Goal: Information Seeking & Learning: Learn about a topic

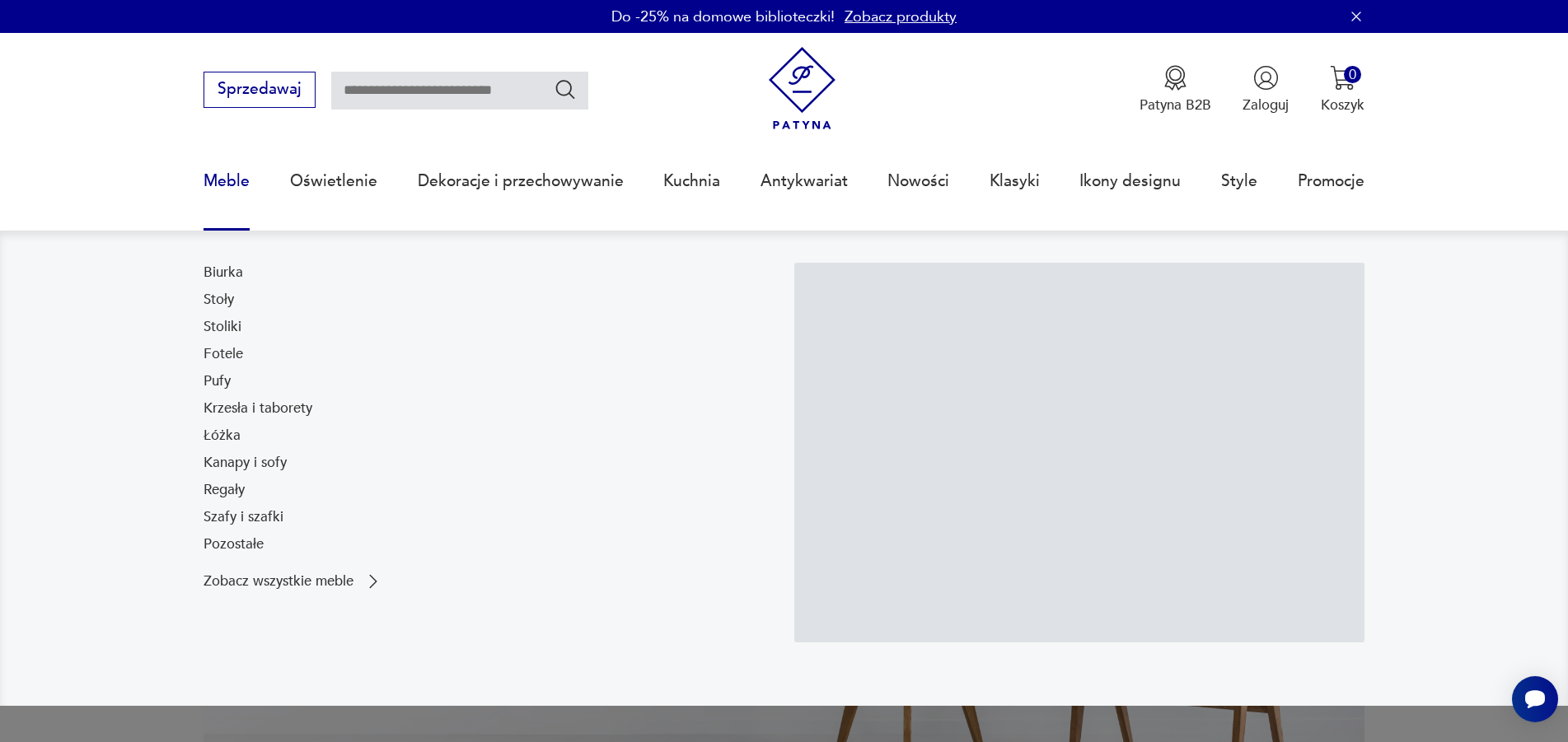
click at [232, 180] on link "Meble" at bounding box center [226, 181] width 46 height 76
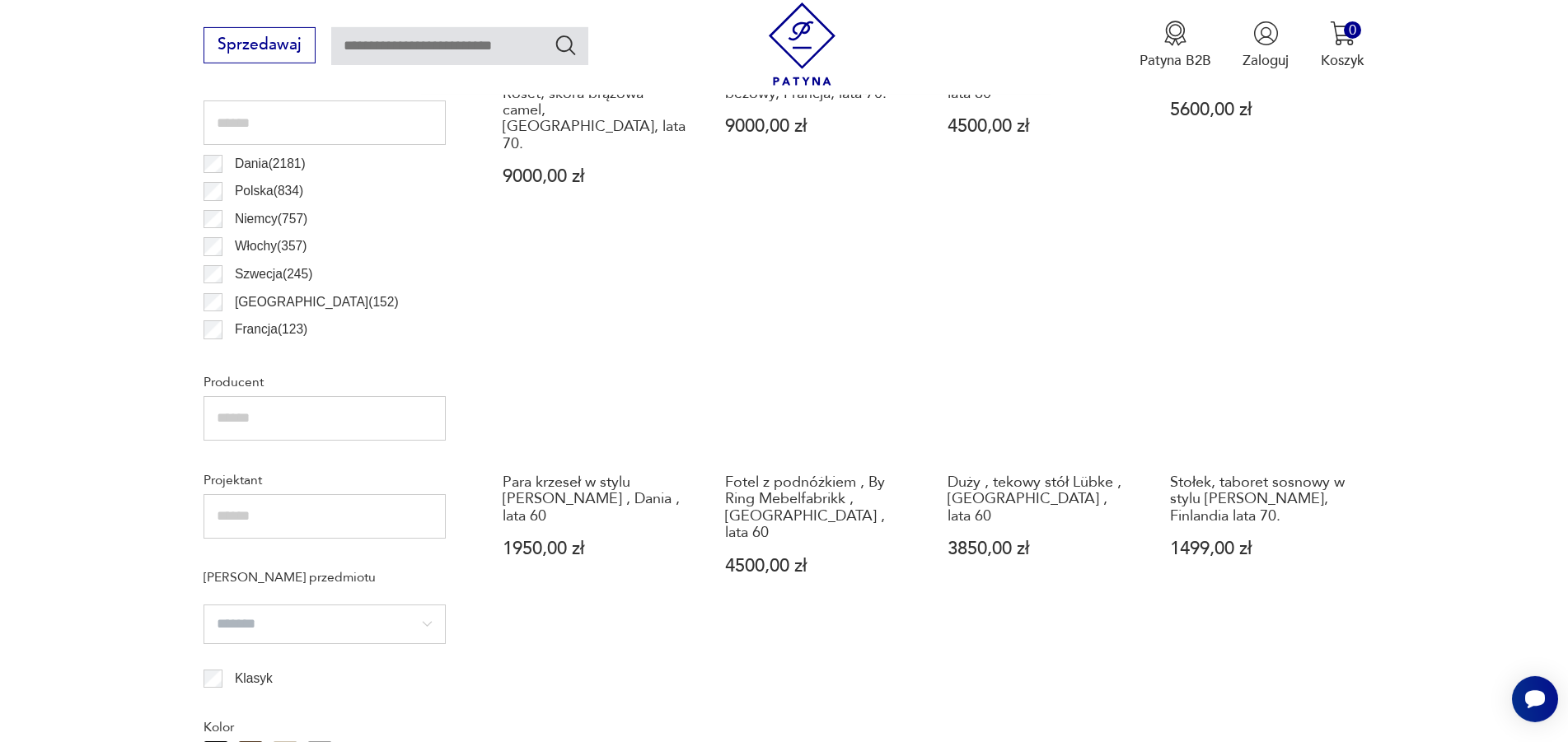
scroll to position [977, 0]
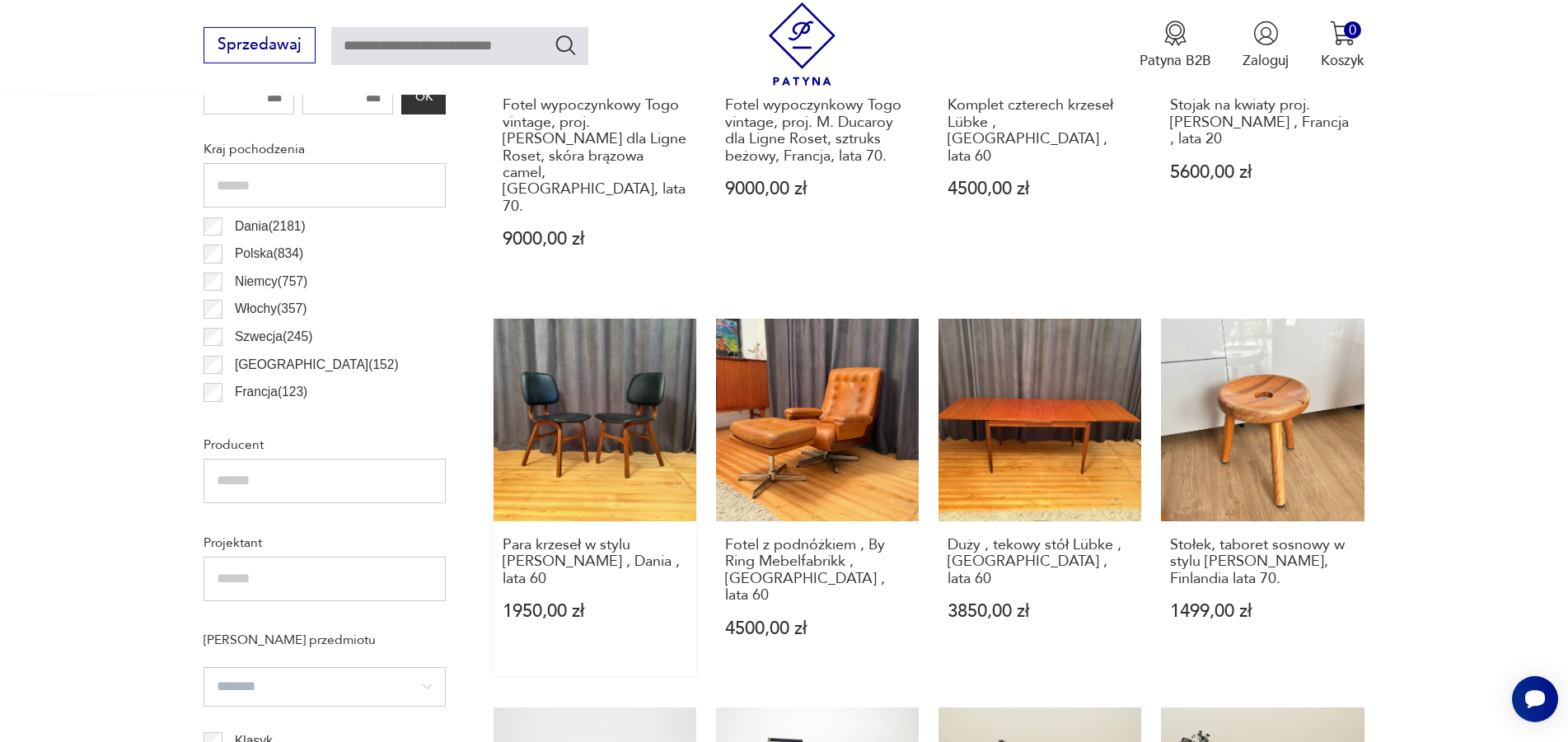
click at [598, 417] on link "Para krzeseł w stylu [PERSON_NAME] , Dania , lata 60 1950,00 zł" at bounding box center [594, 497] width 202 height 358
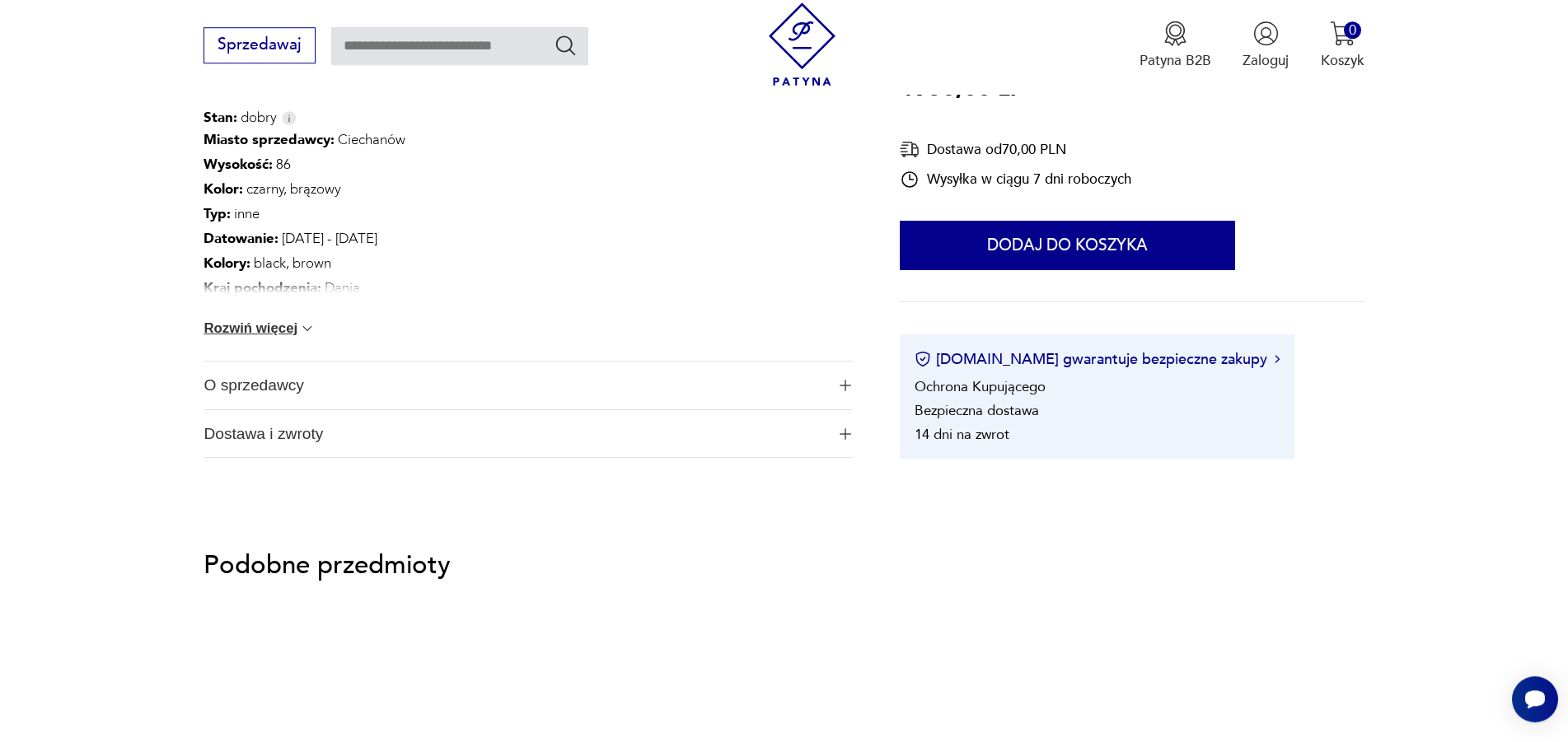
scroll to position [924, 0]
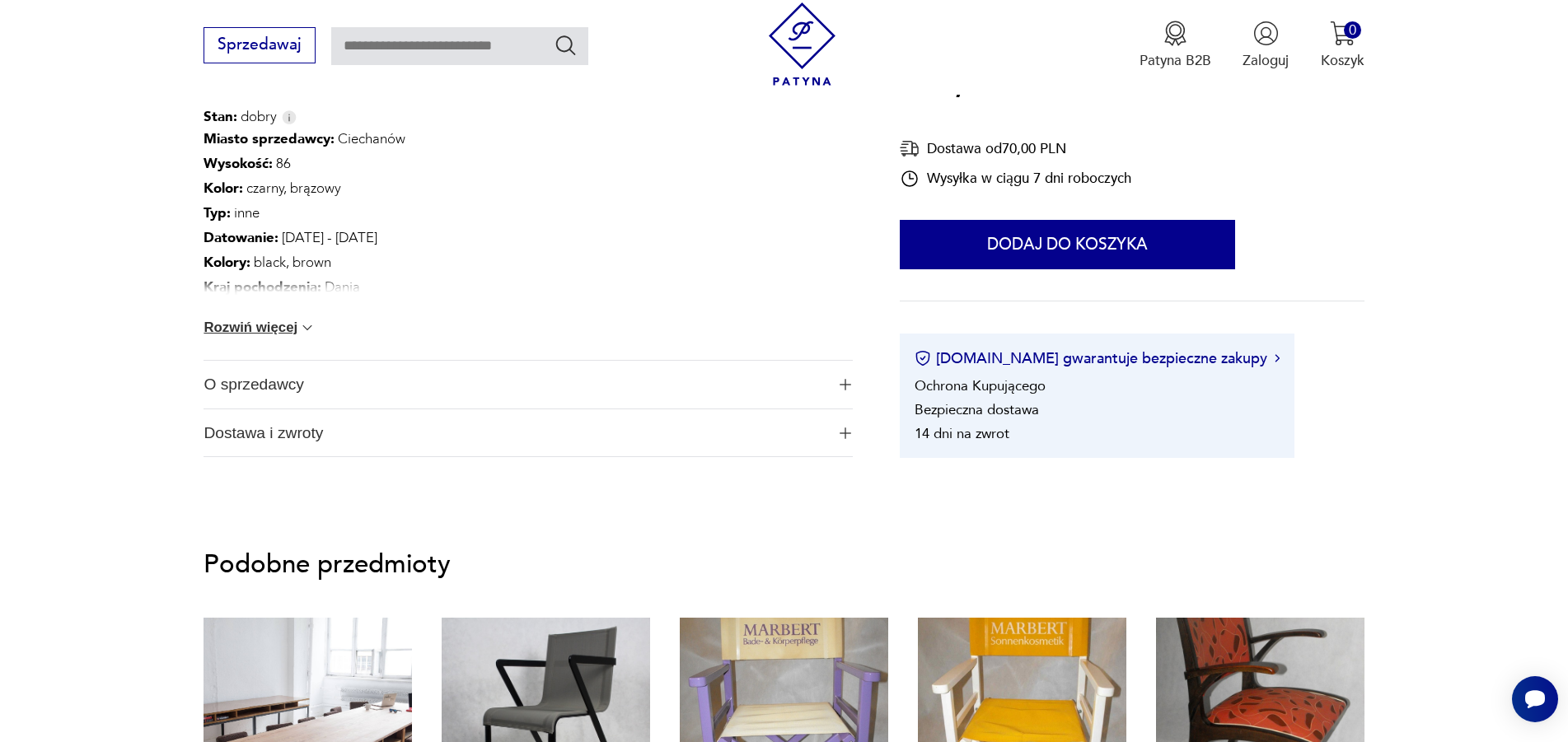
click at [238, 386] on span "O sprzedawcy" at bounding box center [514, 384] width 622 height 48
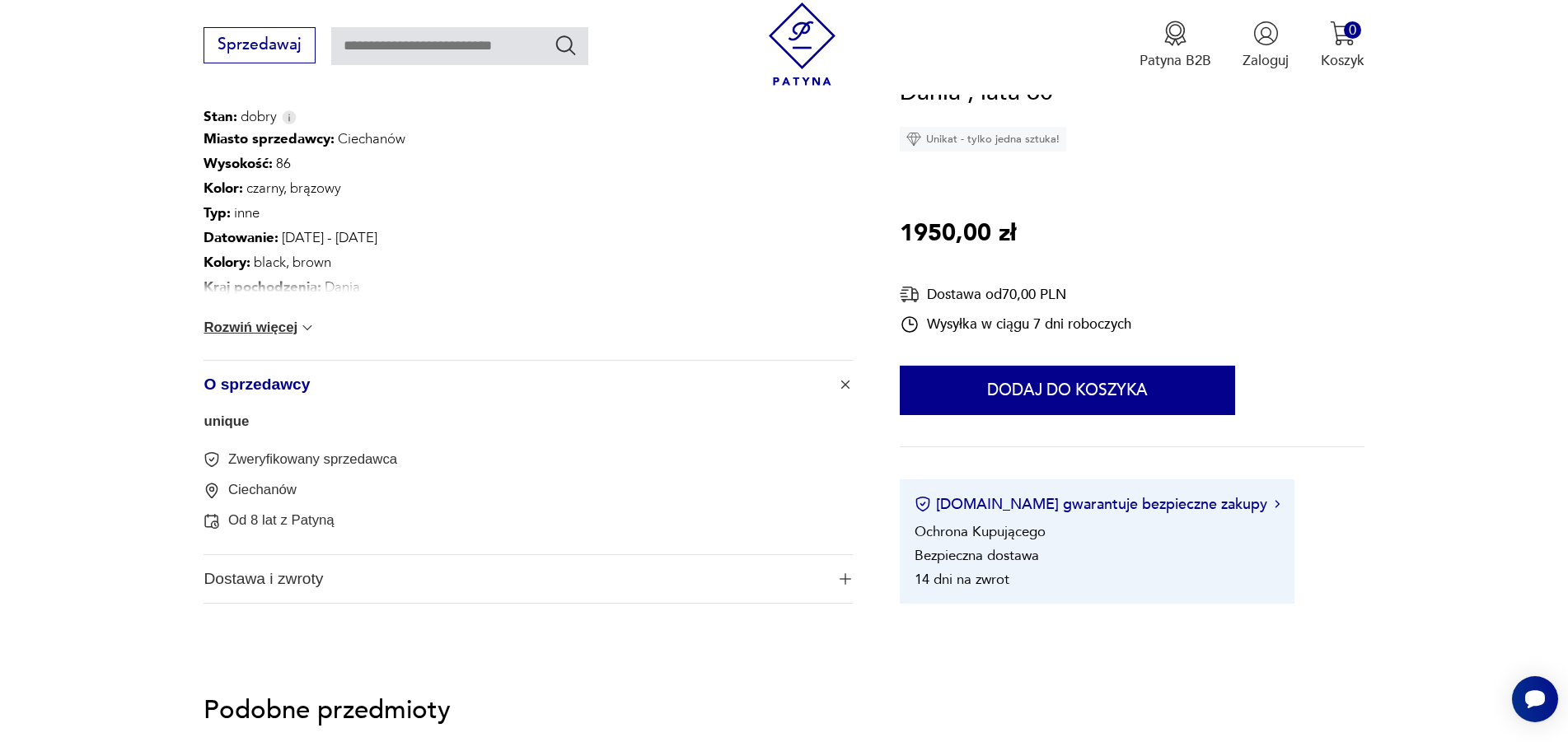
click at [237, 425] on link "unique" at bounding box center [226, 421] width 46 height 16
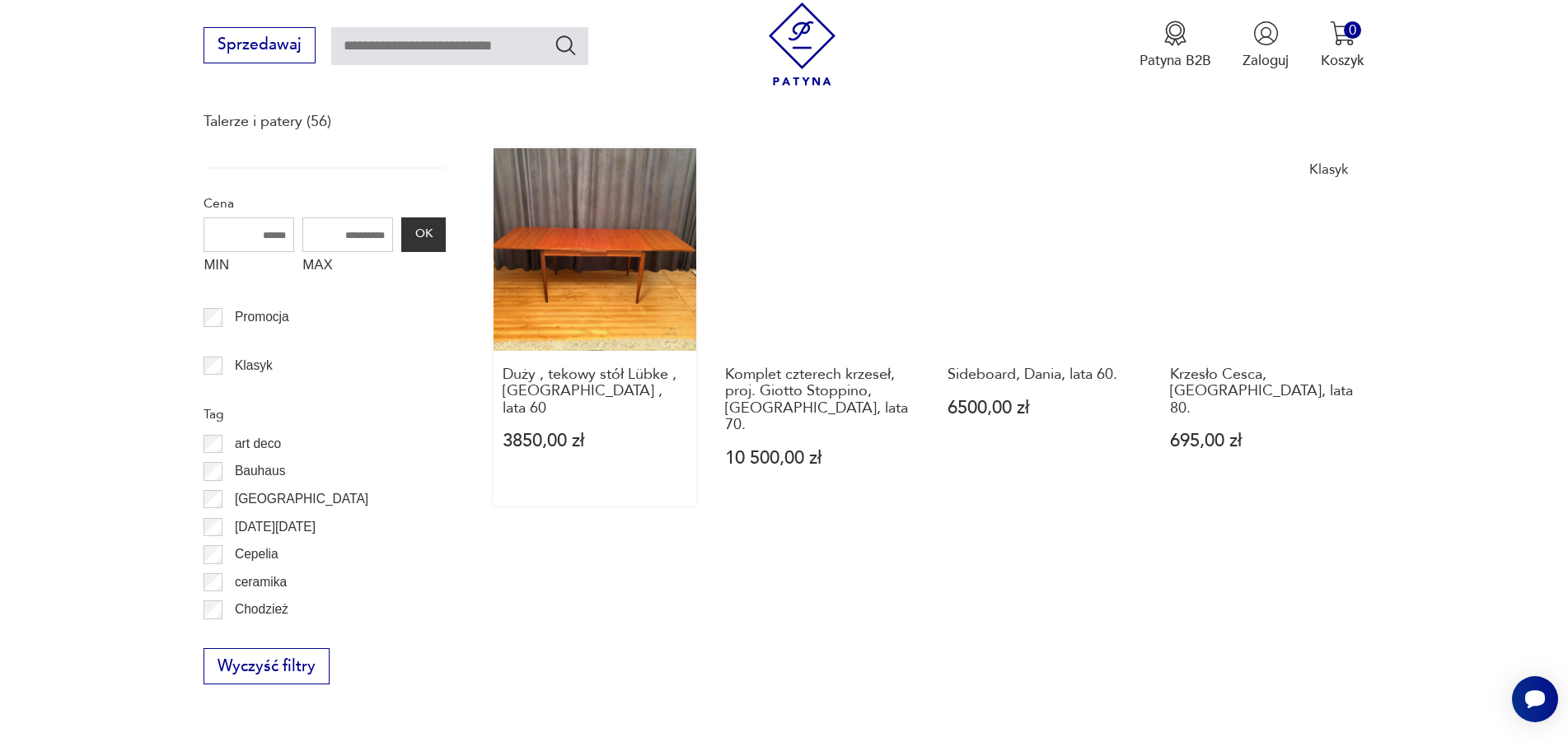
scroll to position [682, 0]
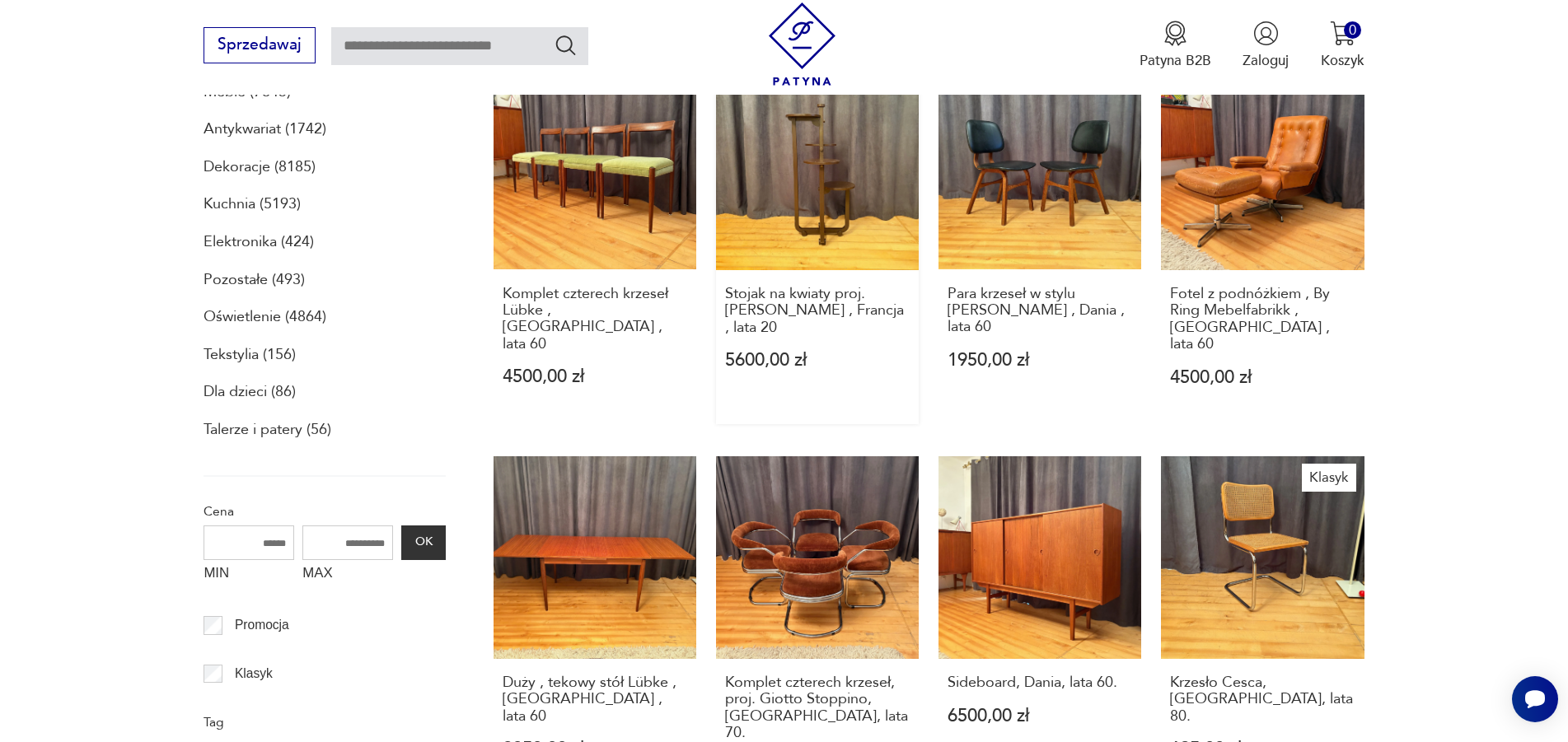
click at [796, 220] on link "Stojak na kwiaty proj. [PERSON_NAME] , Francja , lata 20 5600,00 zł" at bounding box center [816, 245] width 202 height 358
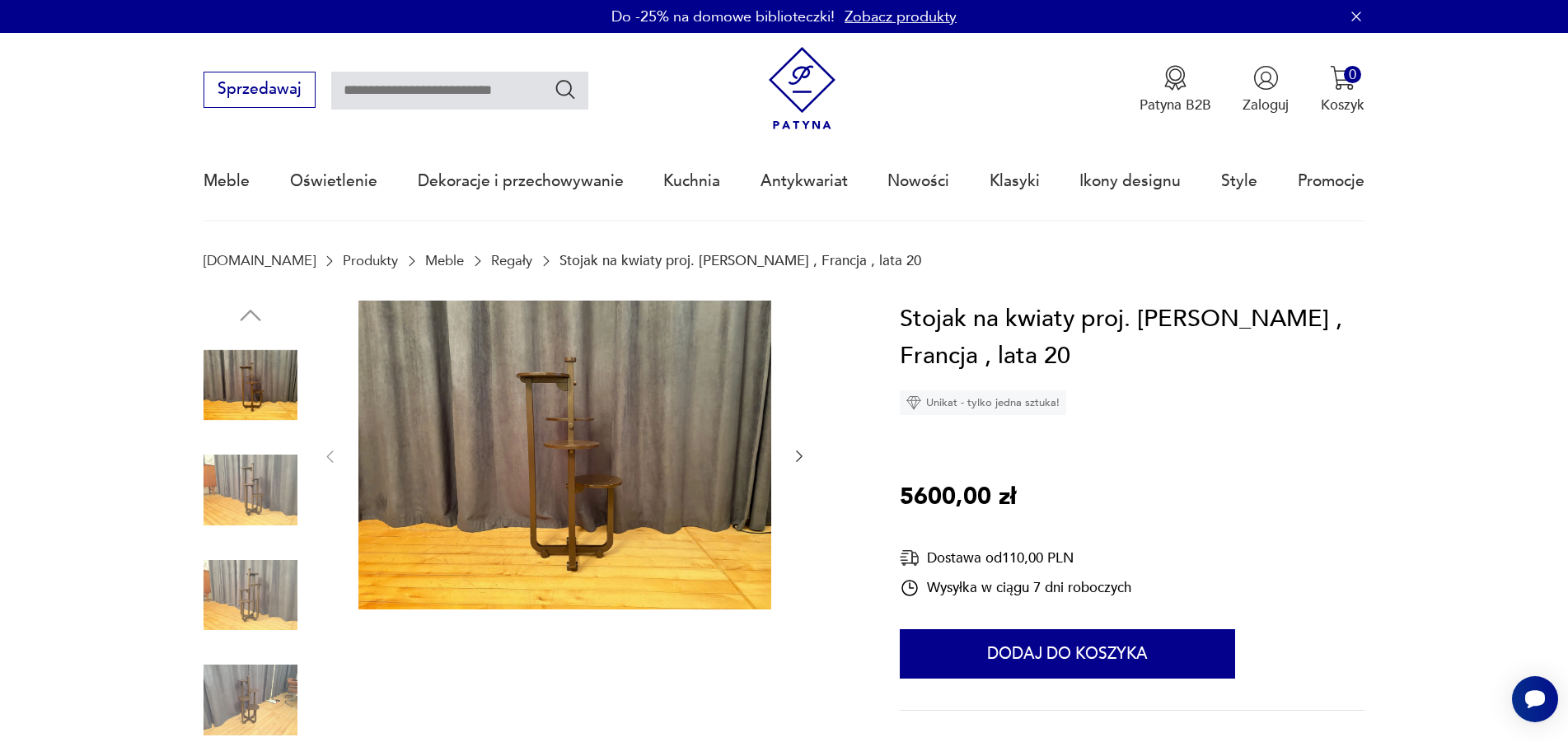
click at [575, 504] on img at bounding box center [565, 456] width 413 height 309
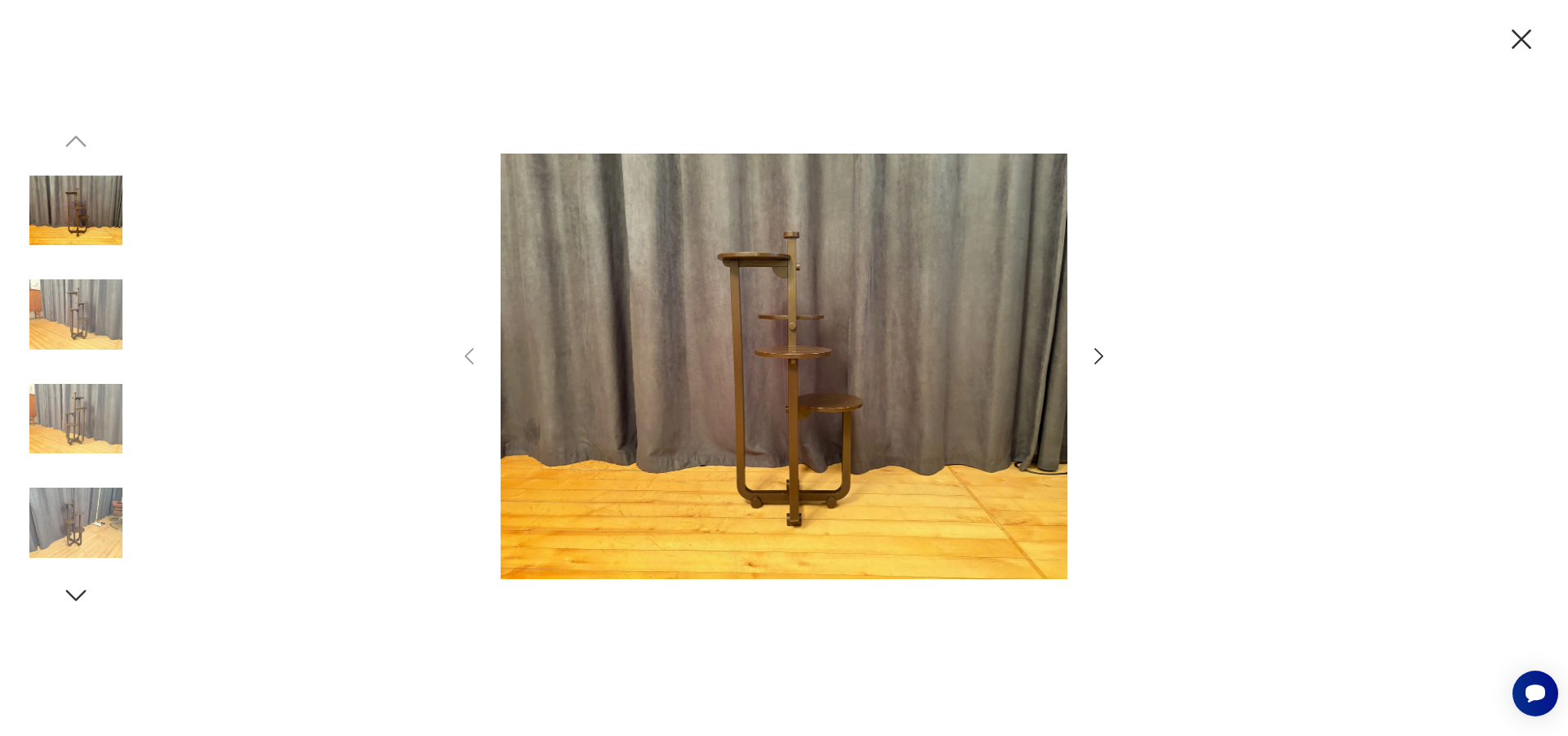
click at [1096, 356] on icon "button" at bounding box center [1099, 357] width 24 height 24
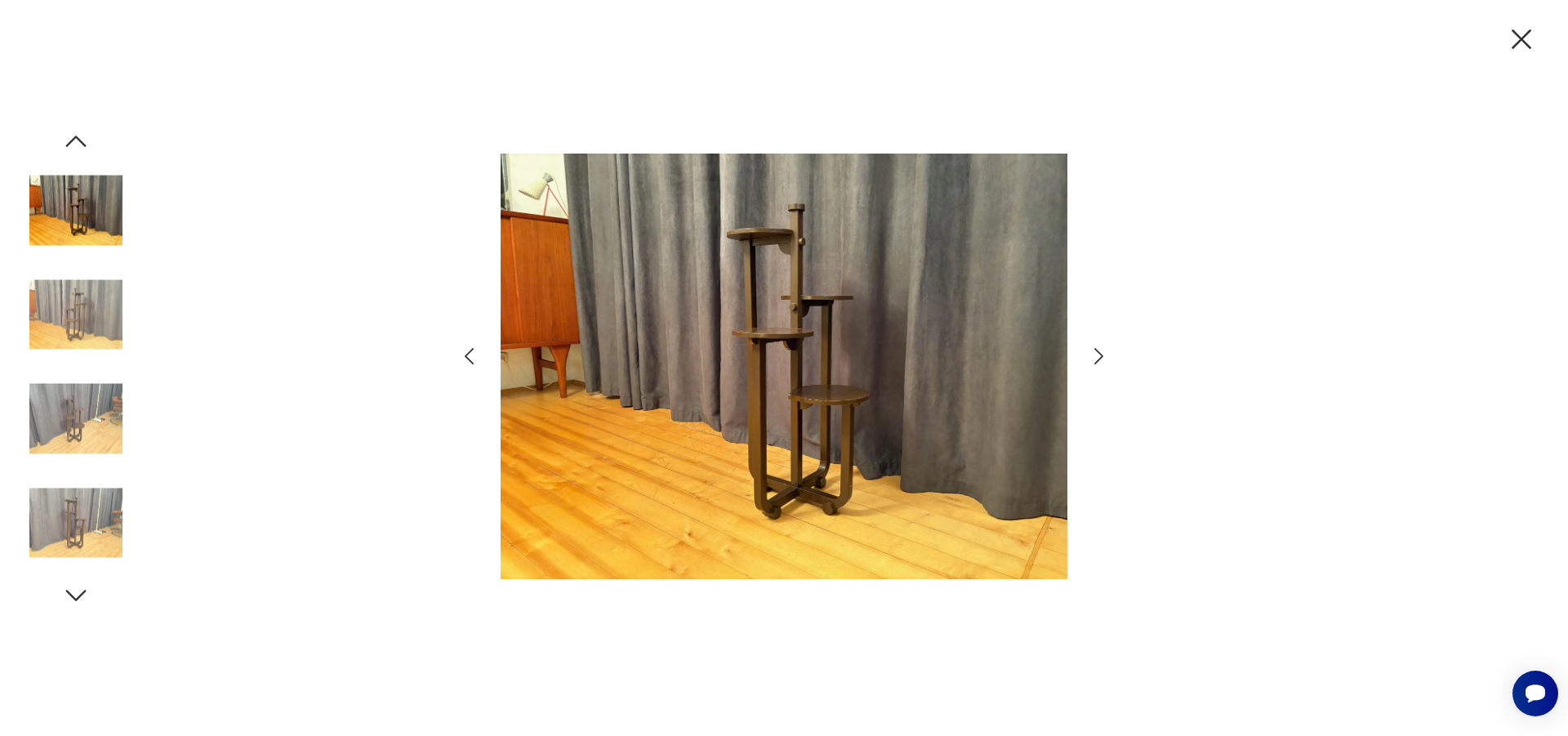
click at [1096, 356] on icon "button" at bounding box center [1099, 357] width 24 height 24
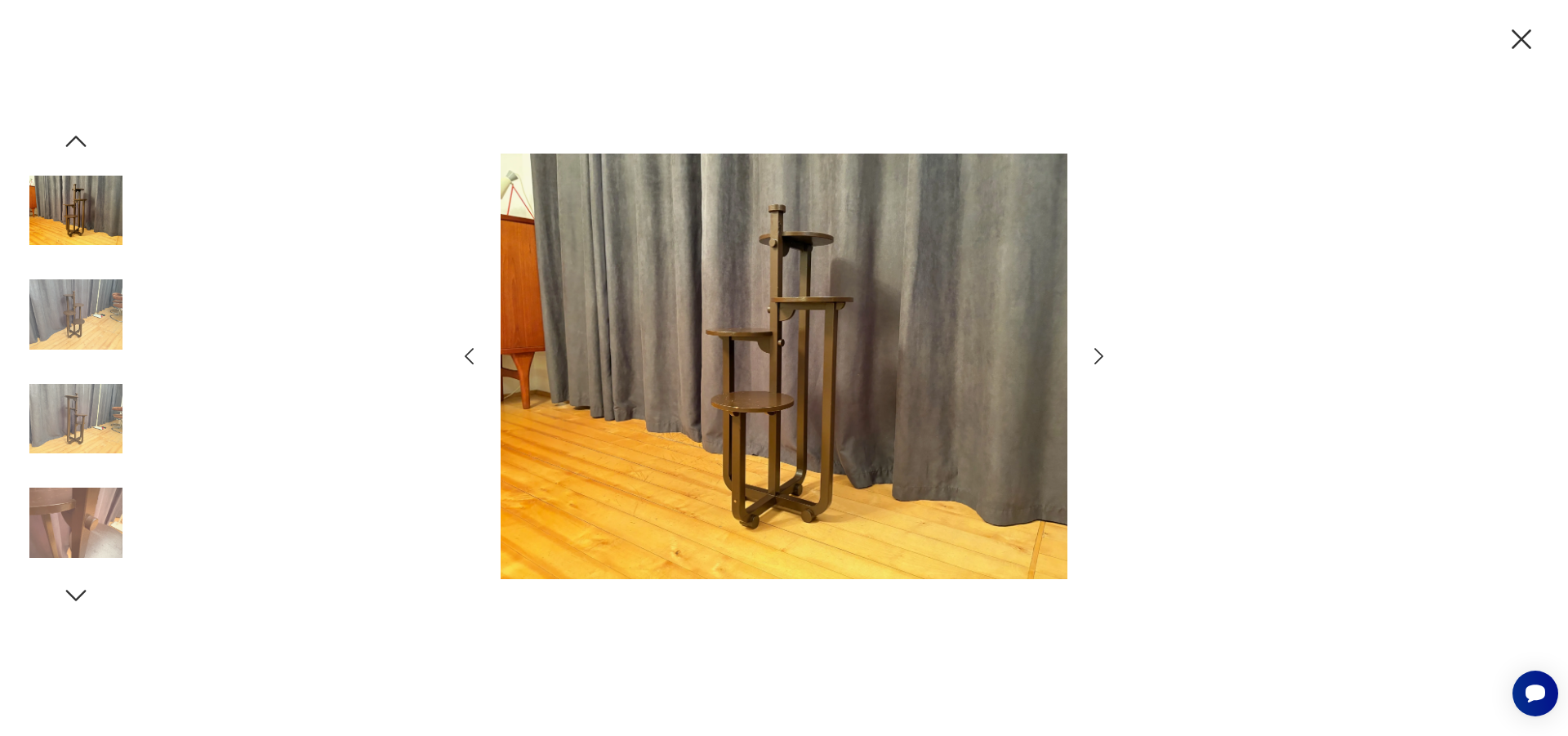
click at [1096, 356] on icon "button" at bounding box center [1099, 357] width 24 height 24
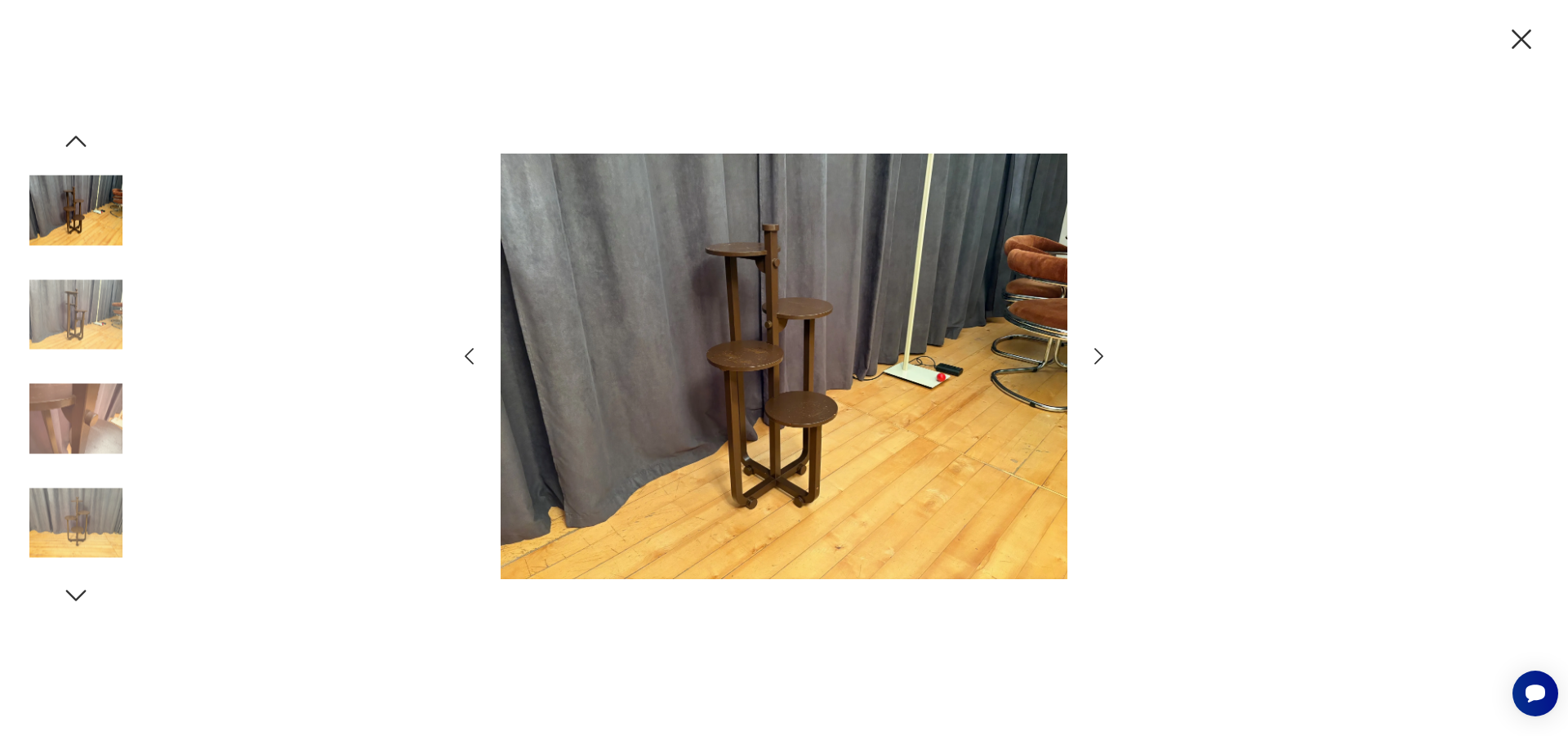
click at [1096, 356] on icon "button" at bounding box center [1099, 357] width 24 height 24
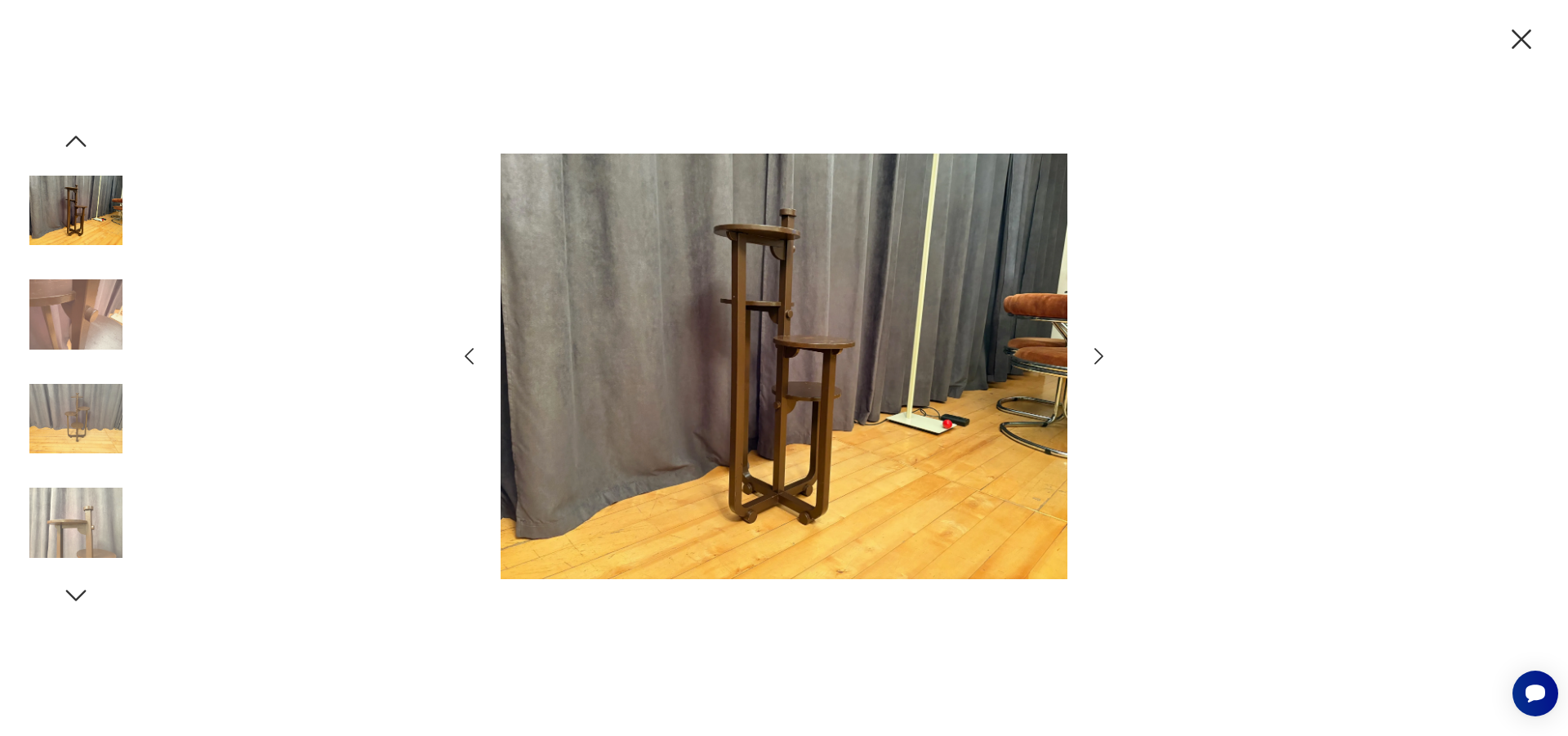
click at [1096, 356] on icon "button" at bounding box center [1099, 357] width 24 height 24
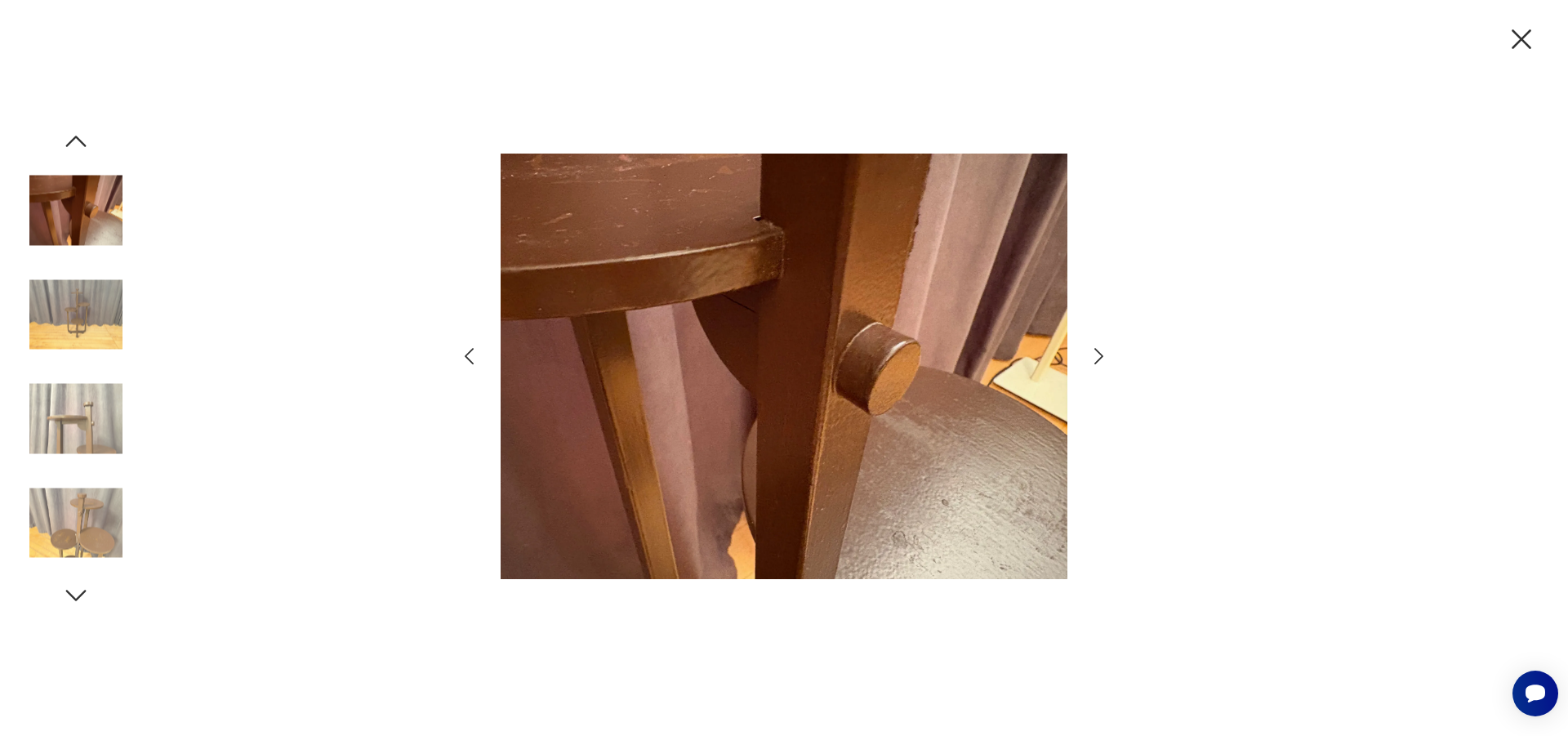
click at [1098, 361] on icon "button" at bounding box center [1099, 356] width 9 height 16
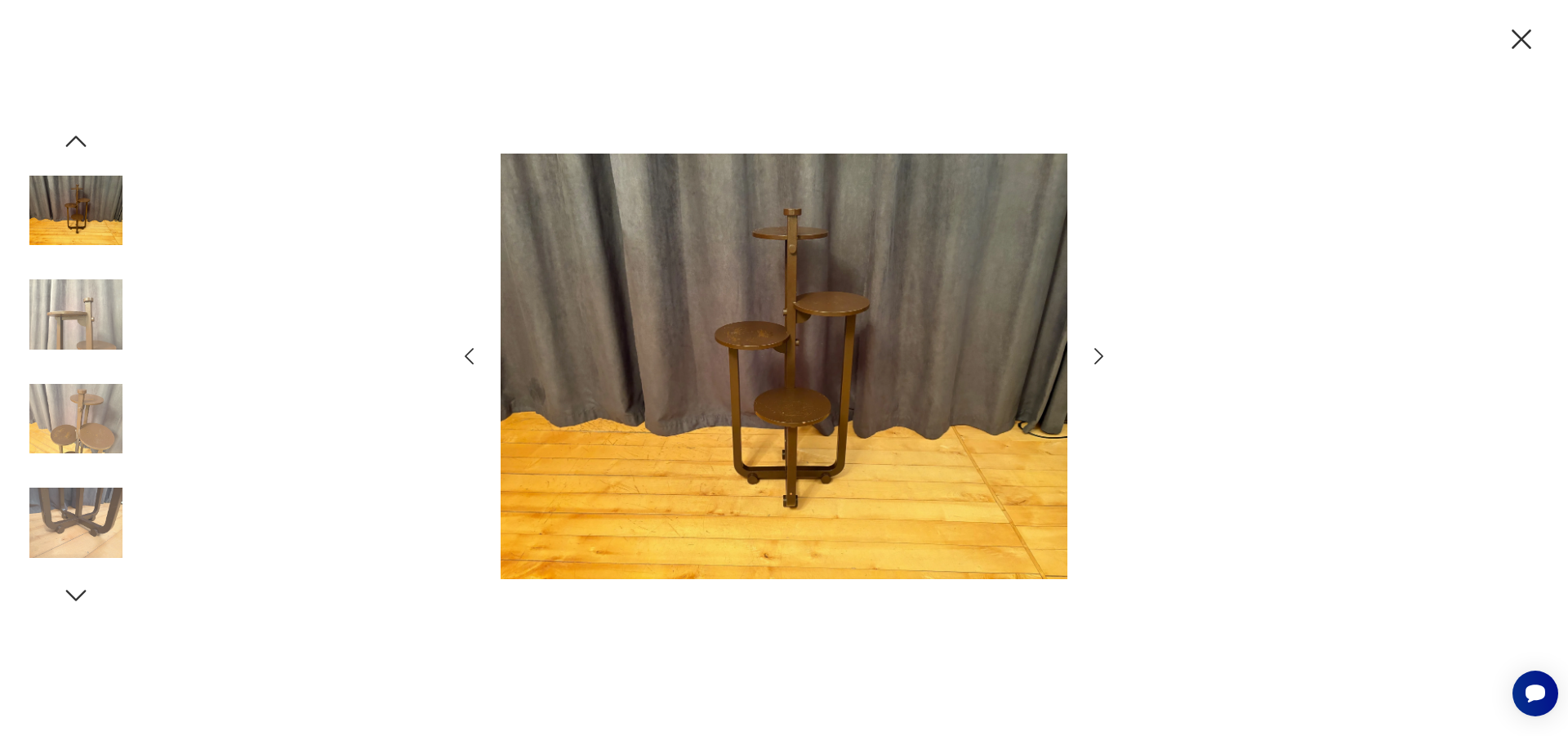
click at [1098, 361] on icon "button" at bounding box center [1099, 356] width 9 height 16
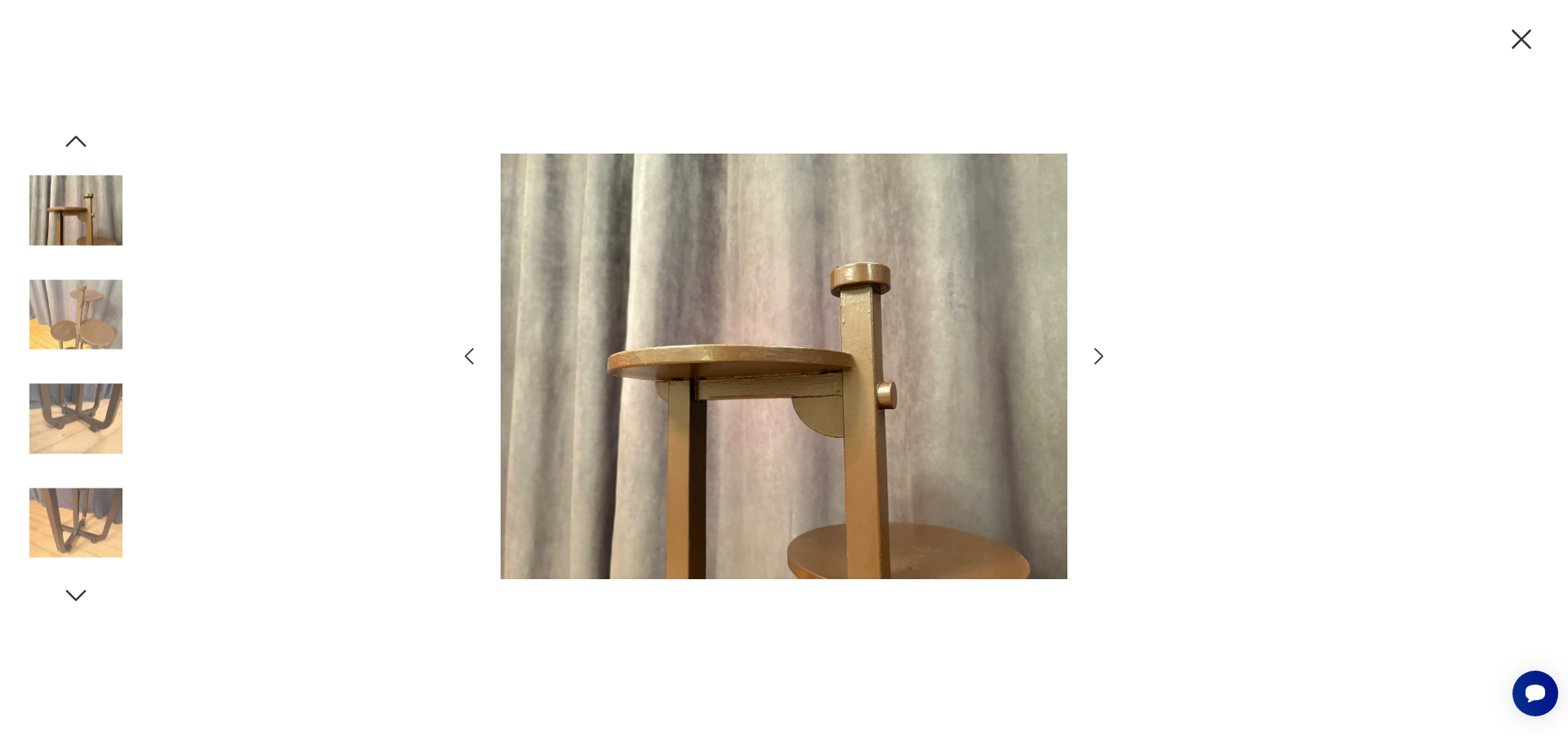
click at [1094, 363] on icon "button" at bounding box center [1099, 357] width 24 height 24
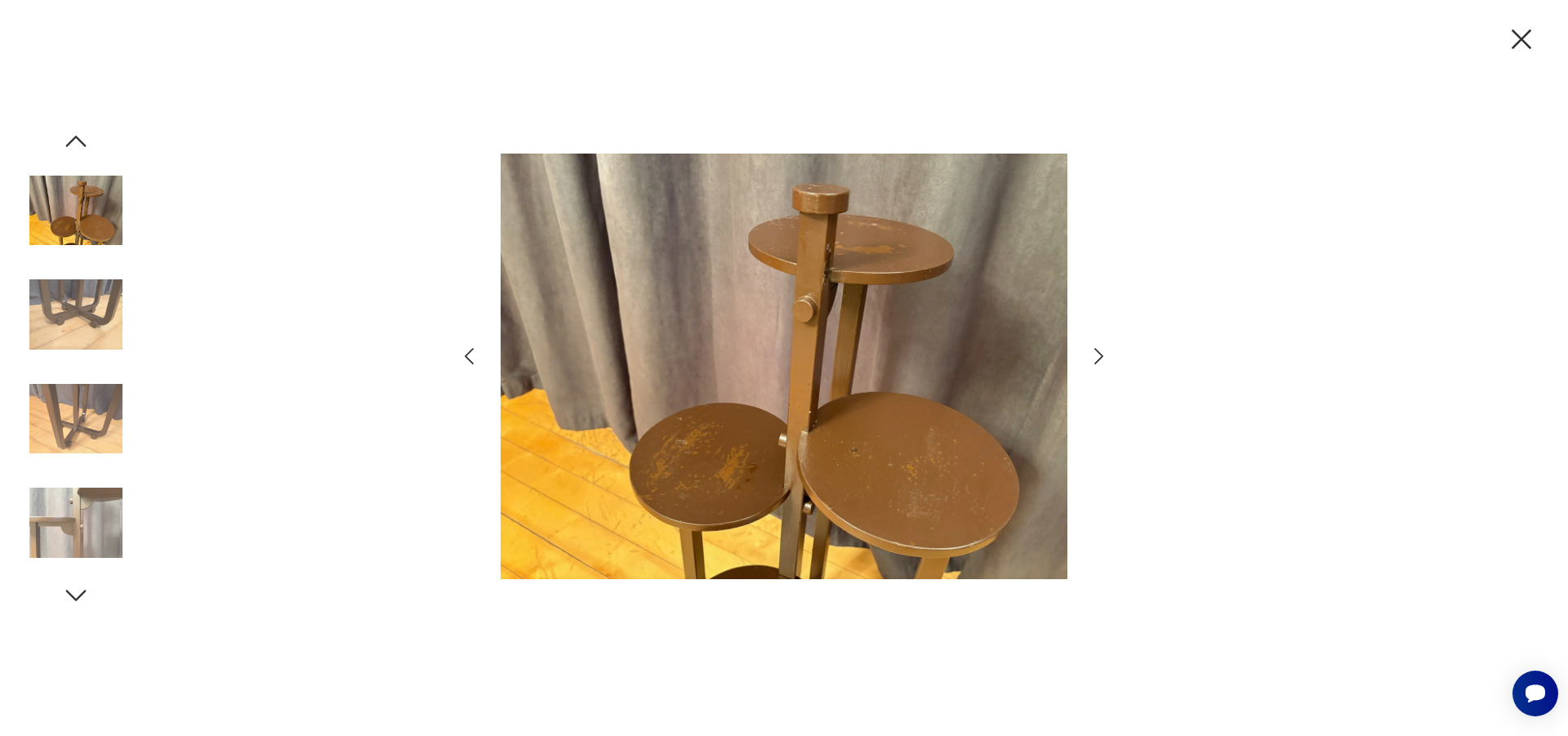
click at [1094, 363] on icon "button" at bounding box center [1099, 357] width 24 height 24
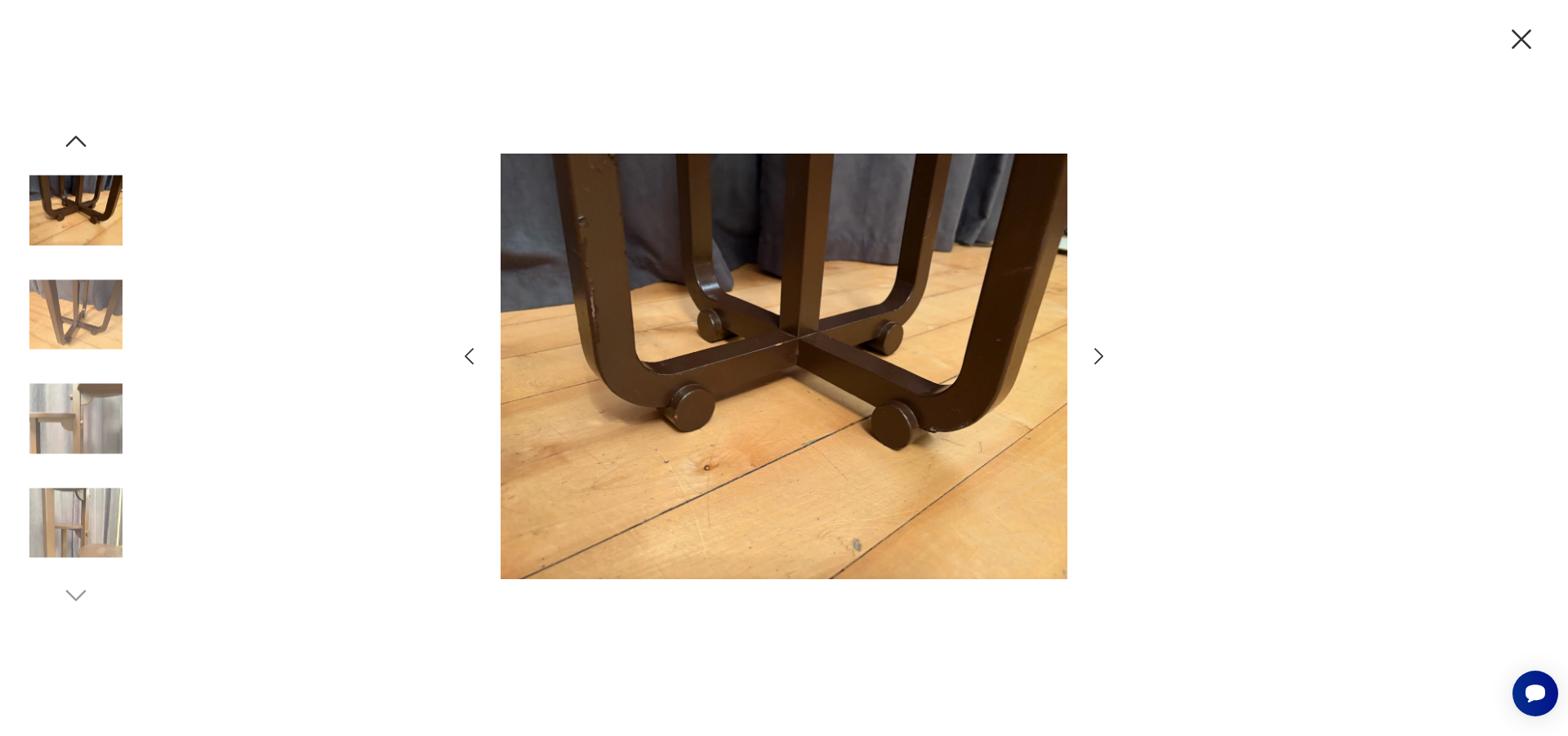
click at [1094, 363] on icon "button" at bounding box center [1099, 357] width 24 height 24
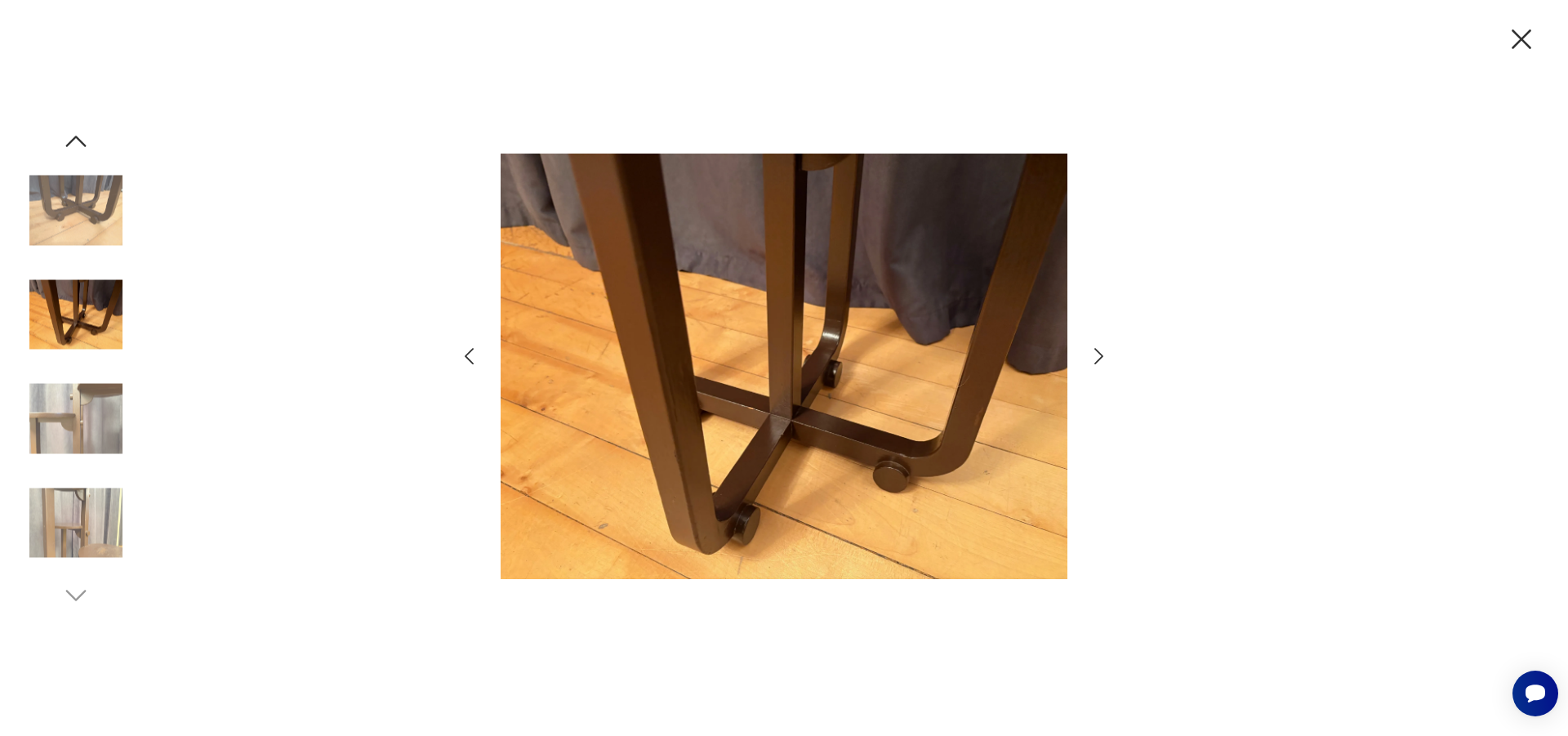
click at [1094, 363] on icon "button" at bounding box center [1099, 357] width 24 height 24
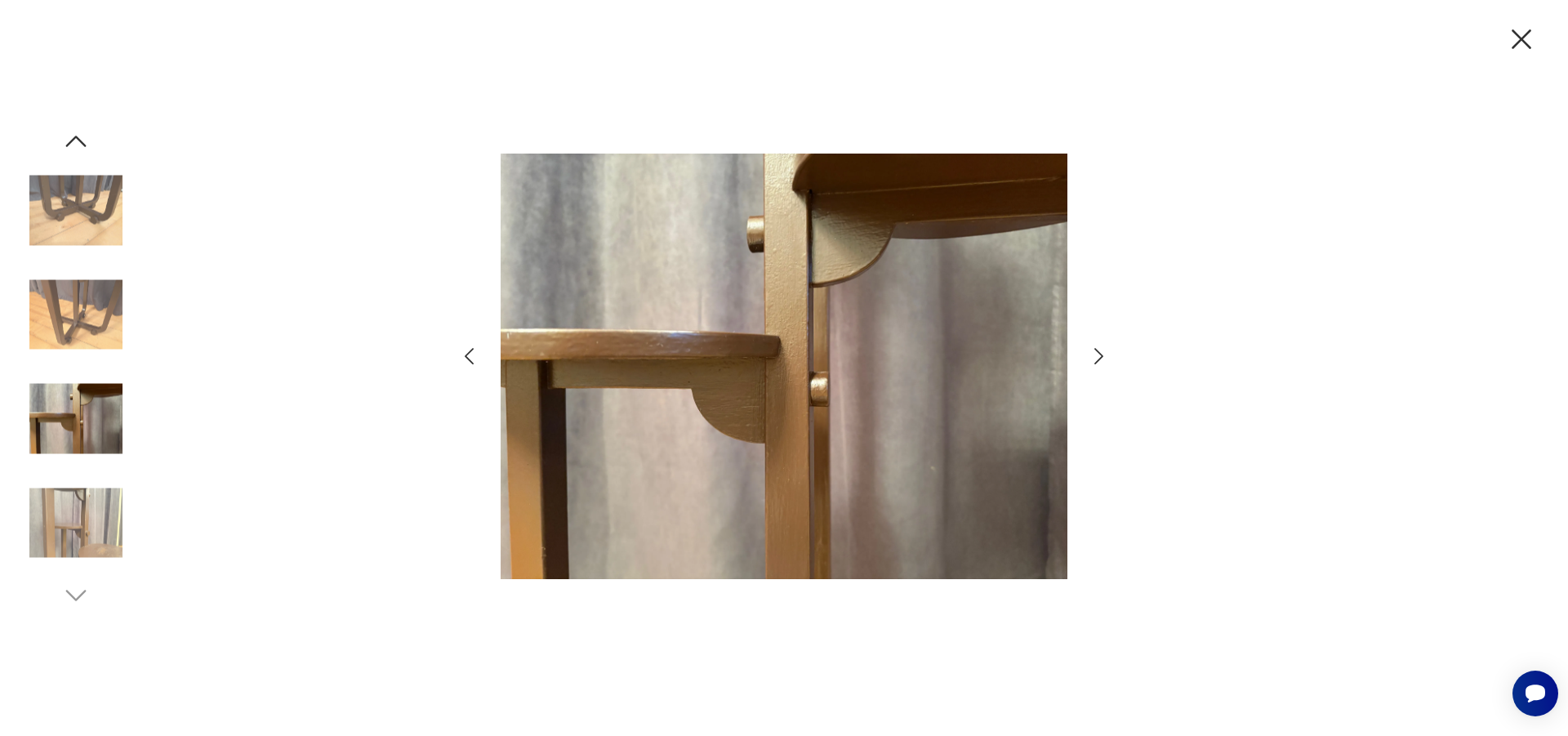
click at [1094, 363] on icon "button" at bounding box center [1099, 357] width 24 height 24
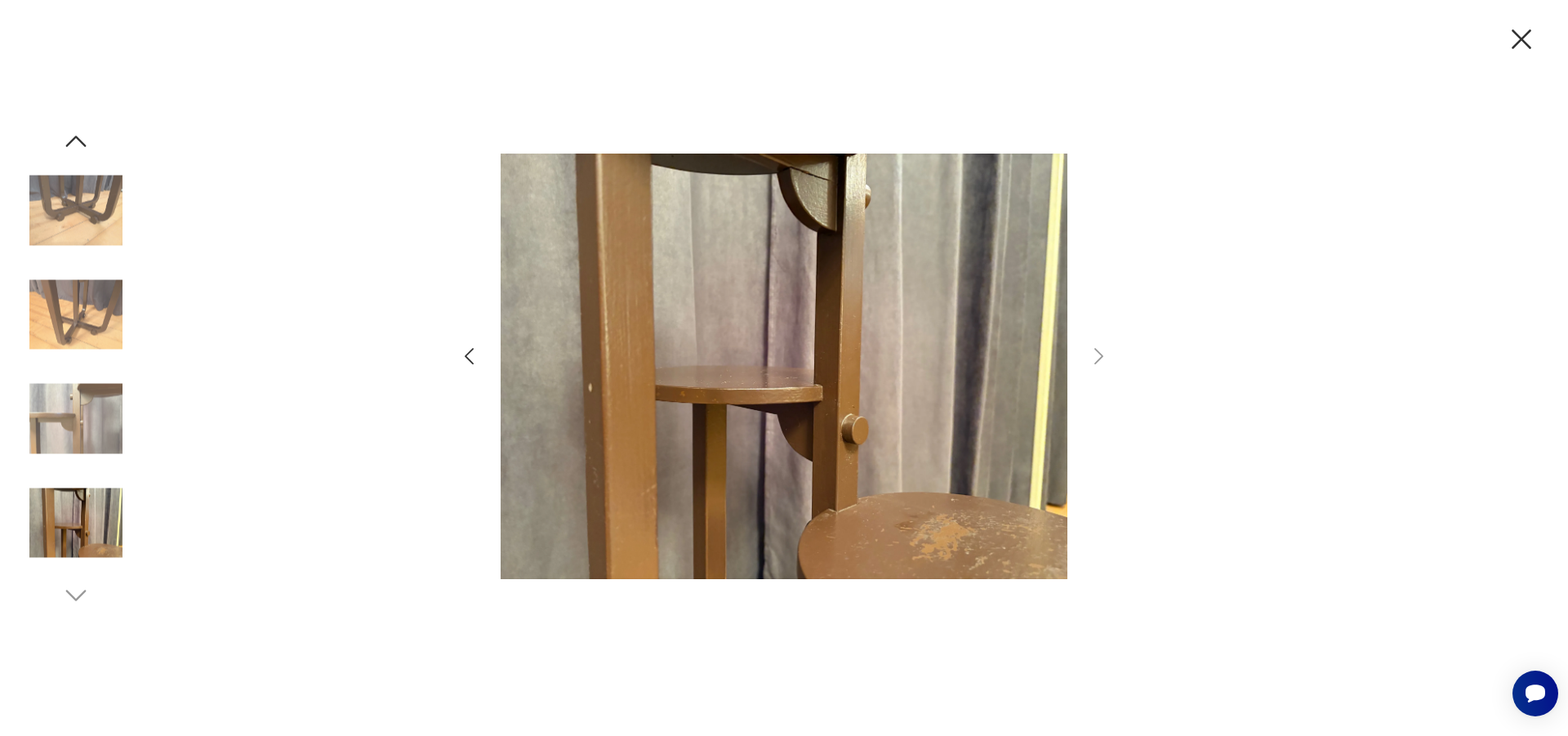
click at [1511, 39] on icon "button" at bounding box center [1522, 39] width 34 height 34
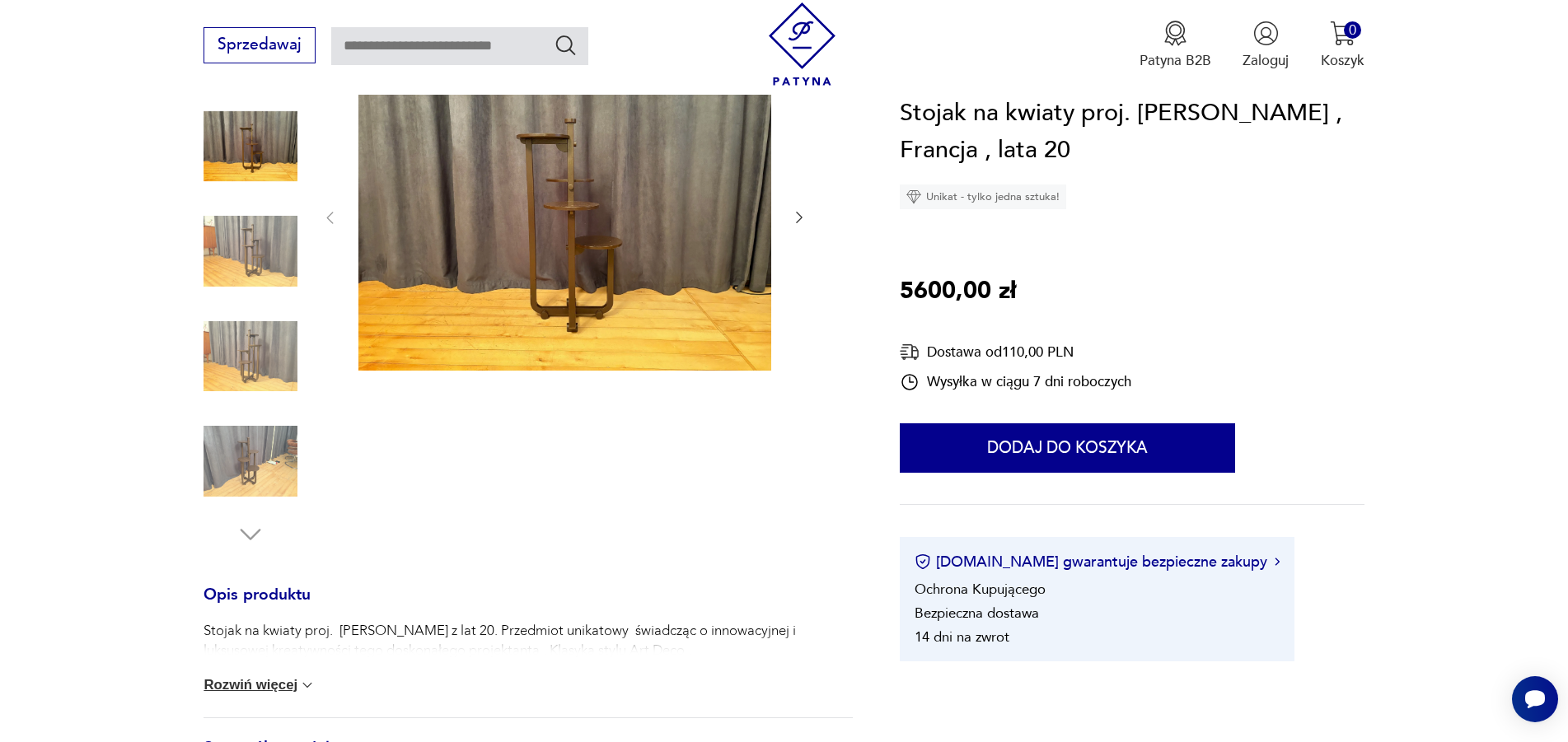
scroll to position [308, 0]
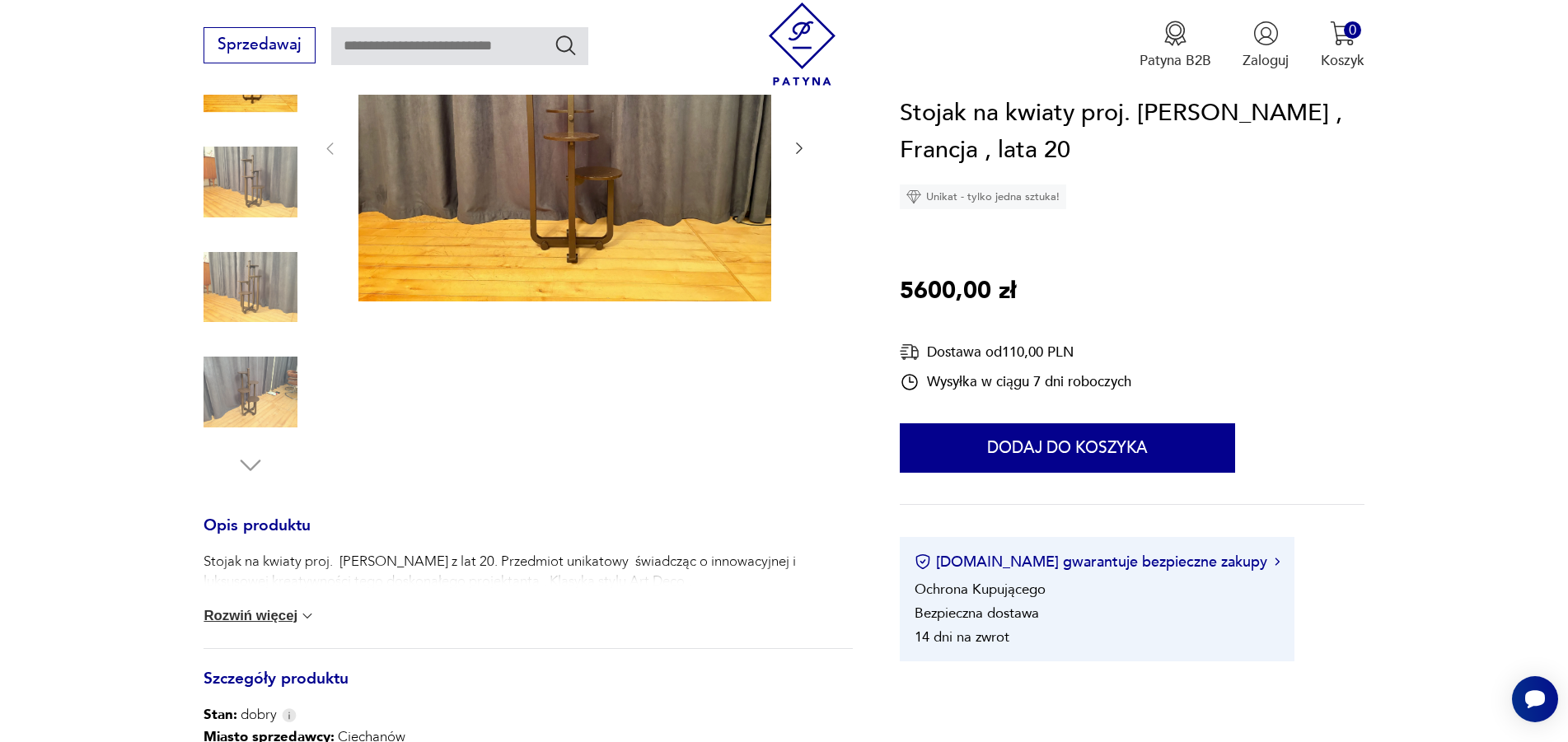
click at [244, 620] on button "Rozwiń więcej" at bounding box center [259, 616] width 112 height 16
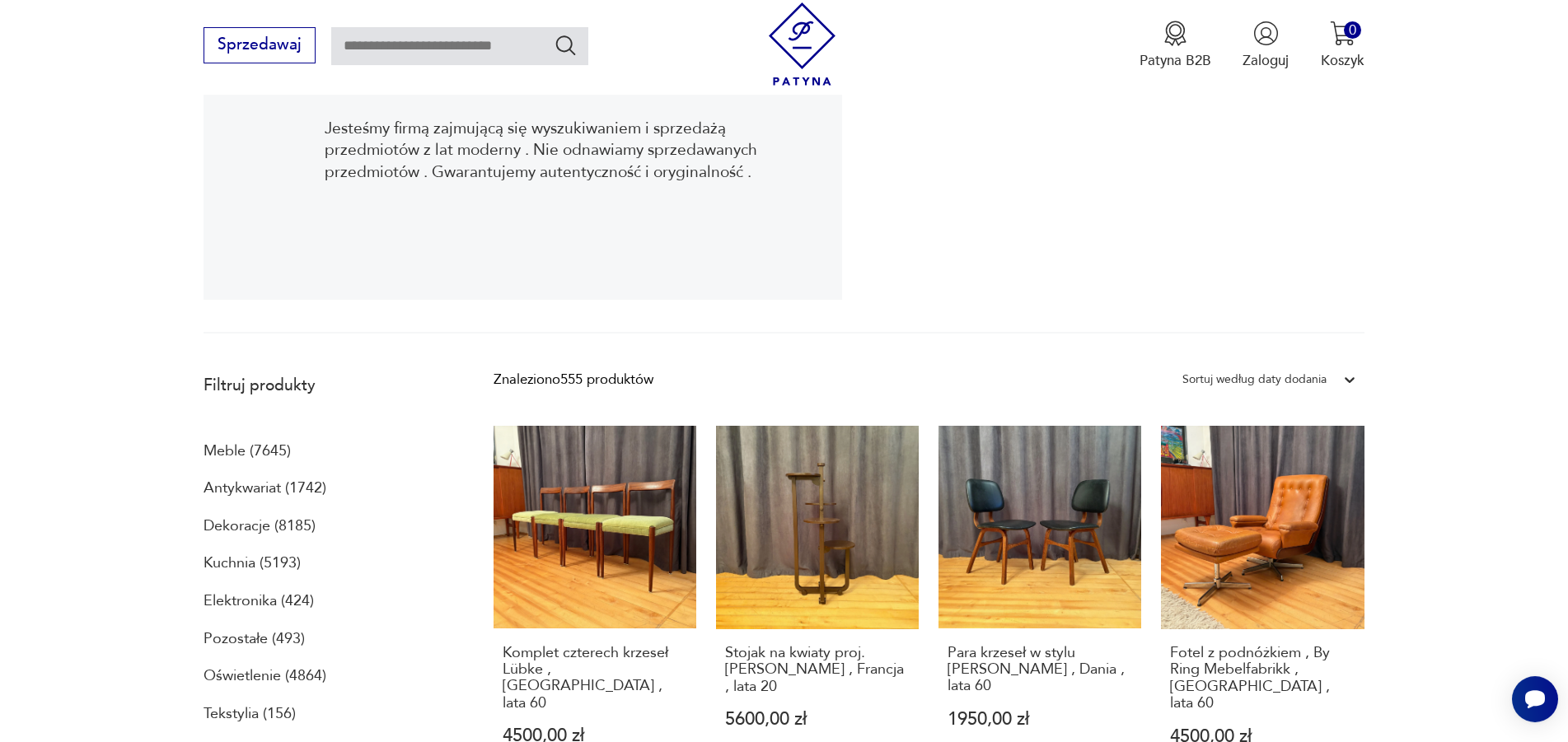
scroll to position [444, 0]
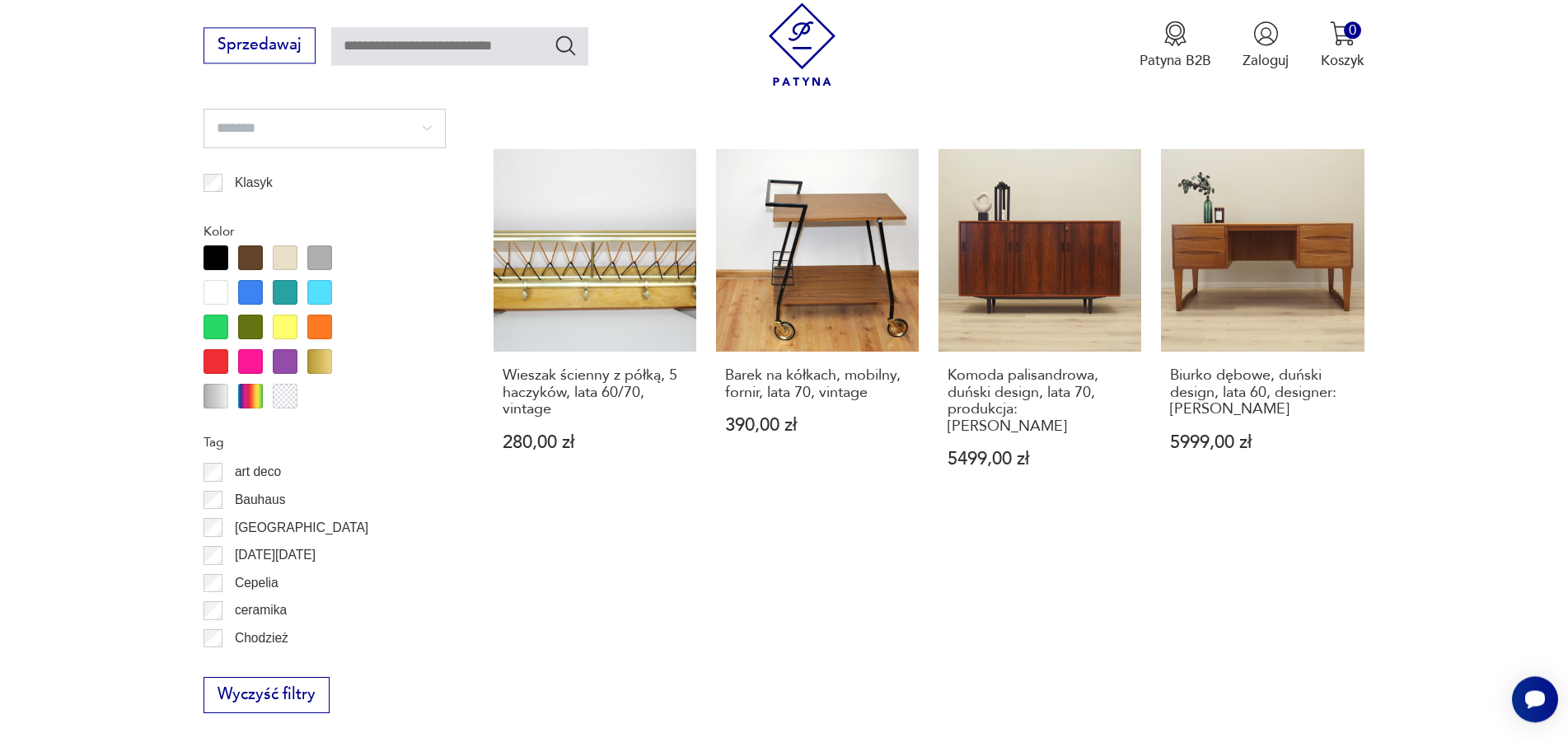
scroll to position [1540, 0]
